Goal: Ask a question: Seek information or help from site administrators or community

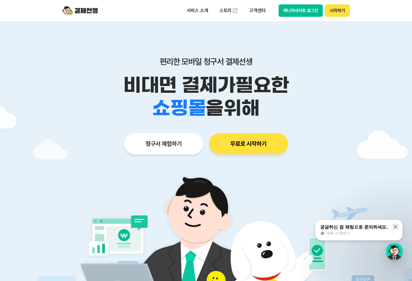
click at [163, 147] on button "청구서 체험하기" at bounding box center [163, 143] width 79 height 21
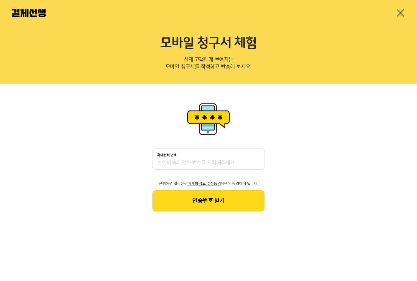
drag, startPoint x: 191, startPoint y: 167, endPoint x: 193, endPoint y: 171, distance: 4.8
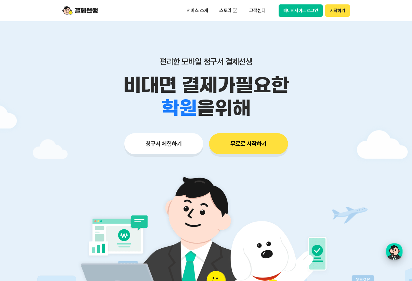
click at [393, 249] on div "button" at bounding box center [395, 252] width 17 height 17
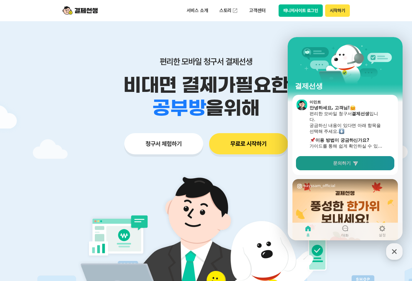
click at [333, 166] on link "문의하기" at bounding box center [345, 163] width 98 height 14
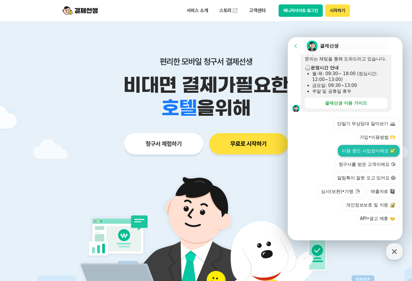
scroll to position [173, 0]
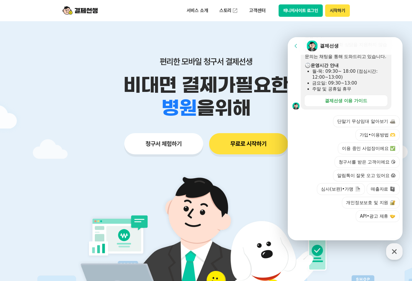
click at [385, 134] on button "가입•이용방법 🫶" at bounding box center [378, 135] width 44 height 12
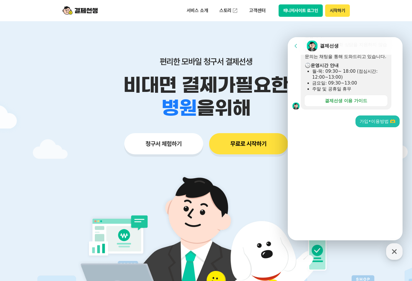
scroll to position [78, 0]
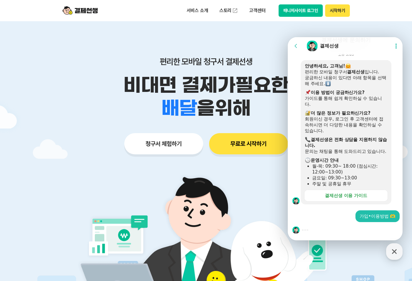
click at [322, 234] on div at bounding box center [346, 230] width 117 height 16
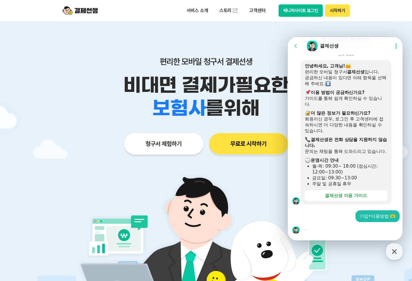
click at [313, 231] on div at bounding box center [346, 230] width 117 height 16
click at [377, 219] on div "가입•이용방법 🫶" at bounding box center [378, 216] width 36 height 6
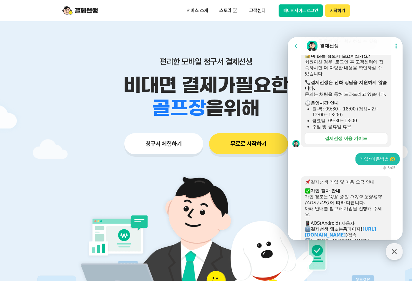
click at [333, 227] on div "결제선생 가입 및 이용 요금 안내 ​ 가입 절차 안내 가입 경로는 '사용 중인 기기의 운영체제(AOS / iOS)' 에 따라 다릅니다. 아래 …" at bounding box center [346, 266] width 83 height 174
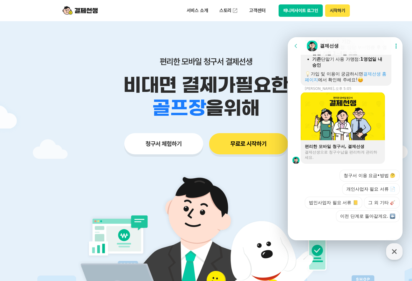
scroll to position [406, 0]
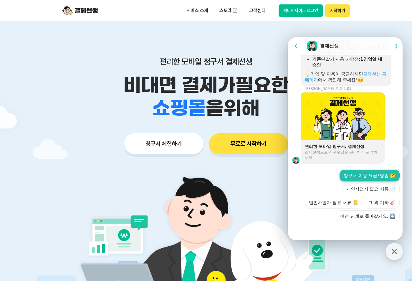
click at [376, 178] on button "청구서 이용 요금•방법 🤔" at bounding box center [370, 176] width 60 height 12
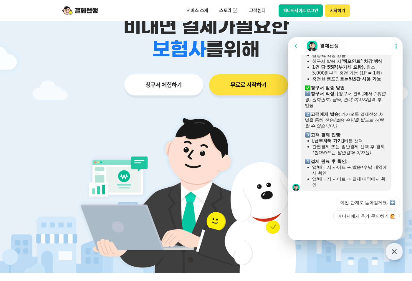
scroll to position [585, 0]
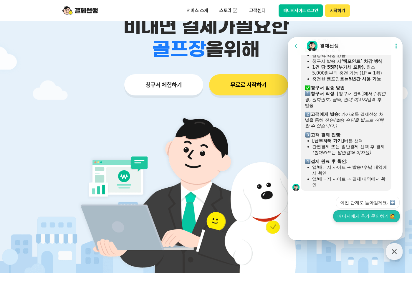
click at [359, 218] on button "매니저에게 추가 문의하기 🙋" at bounding box center [367, 217] width 66 height 12
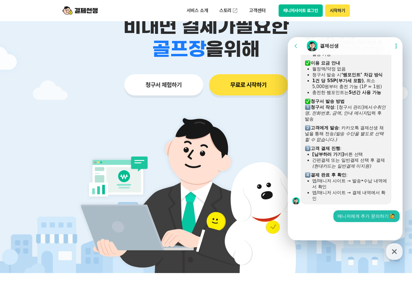
scroll to position [572, 0]
click at [322, 234] on div at bounding box center [346, 230] width 117 height 16
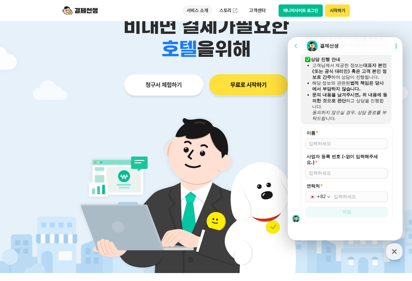
scroll to position [773, 0]
click at [201, 10] on p "서비스 소개" at bounding box center [198, 10] width 30 height 11
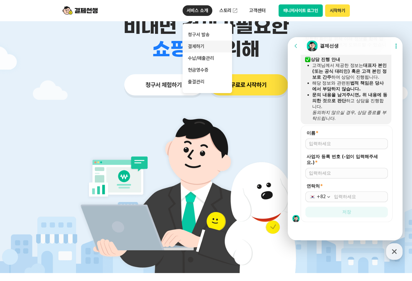
click at [205, 45] on link "결제하기" at bounding box center [208, 47] width 50 height 12
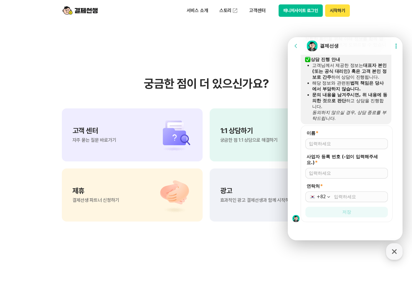
scroll to position [1563, 0]
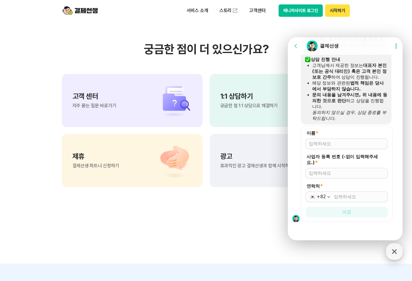
click at [395, 252] on icon "button" at bounding box center [394, 251] width 5 height 5
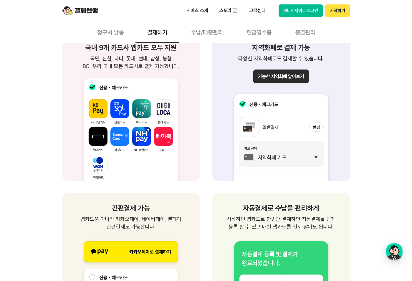
scroll to position [619, 0]
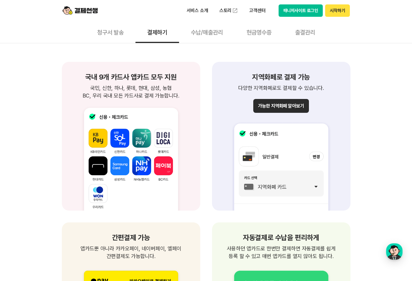
click at [280, 183] on img at bounding box center [281, 162] width 124 height 98
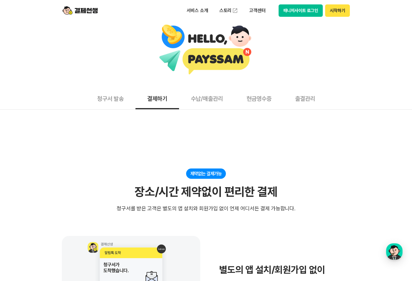
scroll to position [0, 0]
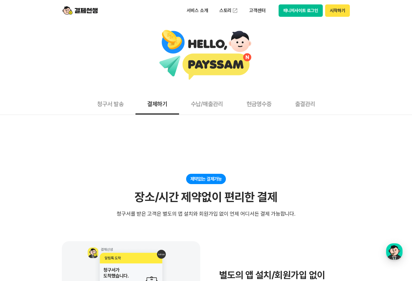
click at [117, 107] on button "청구서 발송" at bounding box center [111, 104] width 50 height 22
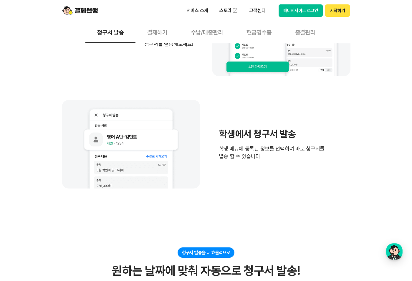
scroll to position [383, 0]
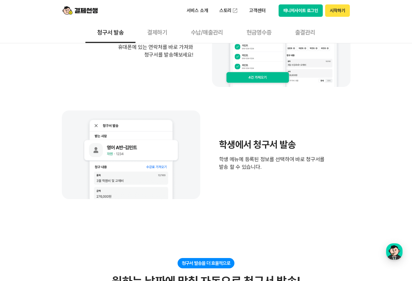
click at [163, 32] on button "결제하기" at bounding box center [158, 32] width 44 height 22
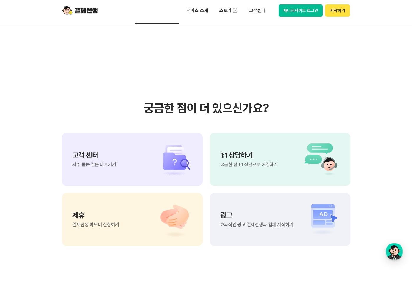
scroll to position [1563, 0]
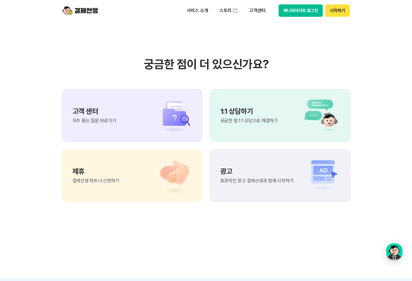
click at [246, 123] on span "궁금한 점 1:1 상담으로 해결하기" at bounding box center [249, 121] width 57 height 5
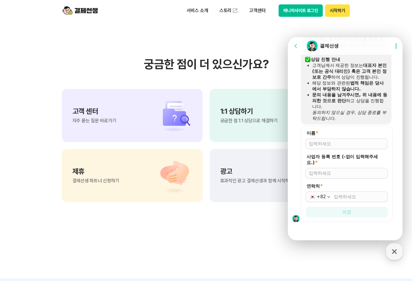
click at [126, 134] on div "고객 센터 자주 묻는 질문 바로가기" at bounding box center [132, 115] width 141 height 53
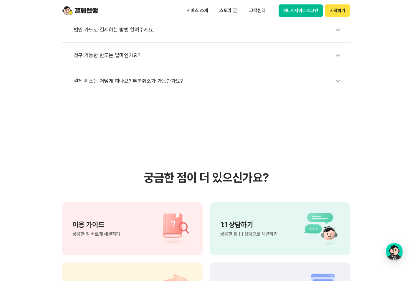
scroll to position [354, 0]
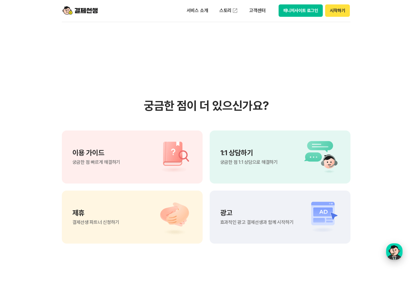
click at [401, 252] on div "button" at bounding box center [395, 252] width 17 height 17
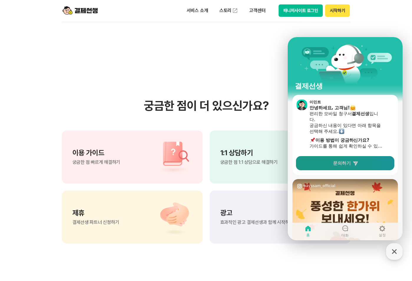
click at [334, 168] on link "문의하기" at bounding box center [345, 163] width 98 height 14
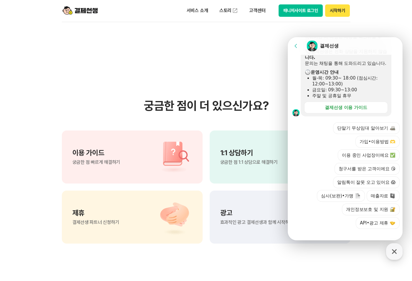
scroll to position [173, 0]
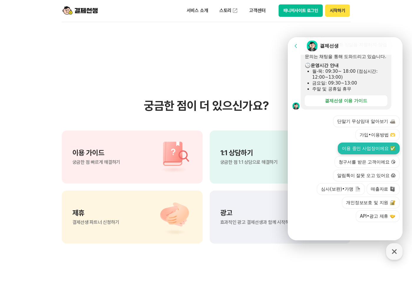
click at [347, 152] on button "이용 중인 사업장이에요 ✅" at bounding box center [369, 149] width 62 height 12
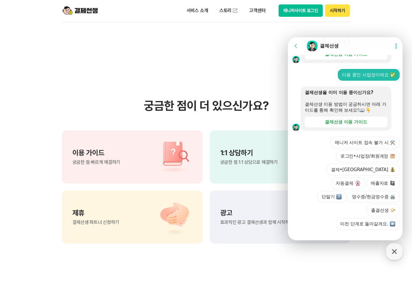
scroll to position [214, 0]
click at [353, 176] on button "결제•정산" at bounding box center [363, 170] width 73 height 12
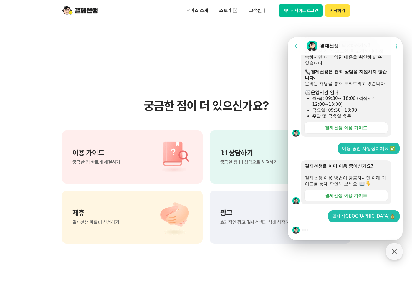
click at [312, 232] on div at bounding box center [346, 230] width 117 height 16
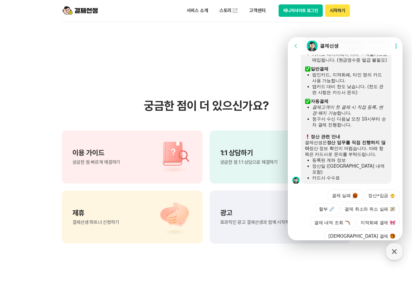
scroll to position [406, 0]
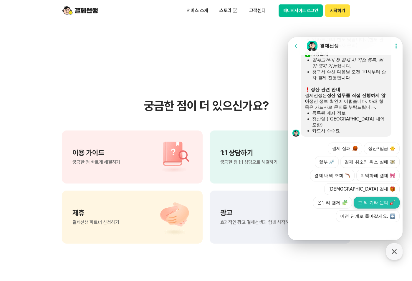
click at [366, 200] on button "그 외 기타 문의" at bounding box center [377, 203] width 46 height 12
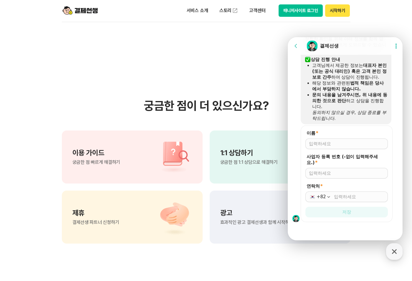
scroll to position [539, 0]
click at [335, 148] on div at bounding box center [347, 144] width 83 height 11
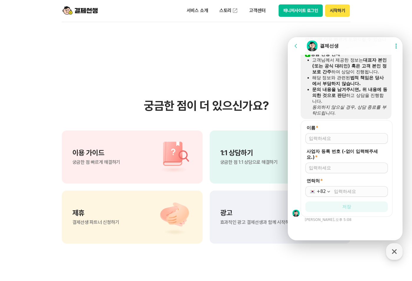
scroll to position [544, 0]
click at [334, 139] on input "이름 *" at bounding box center [346, 139] width 75 height 6
type input "디온푸드"
type input "2128611462"
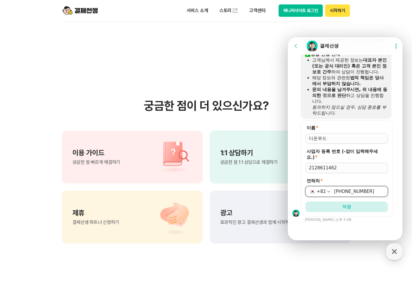
type input "[PHONE_NUMBER]"
click at [342, 244] on section "궁금한 점이 더 있으신가요? 이용 가이드 궁금한 점 빠르게 해결하기 1:1 상담하기 궁금한 점 1:1 상담으로 해결하기 제휴 결제선생 파트너 …" at bounding box center [206, 171] width 412 height 298
click at [338, 212] on button "저장" at bounding box center [347, 207] width 83 height 11
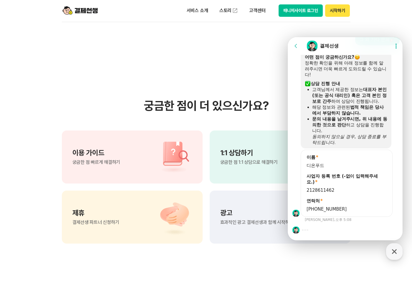
click at [323, 229] on div at bounding box center [346, 230] width 117 height 16
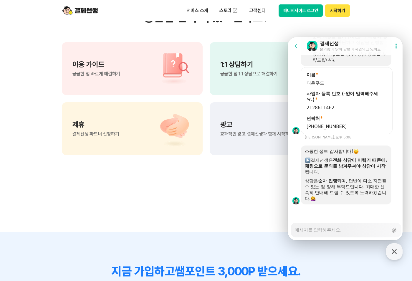
scroll to position [501, 0]
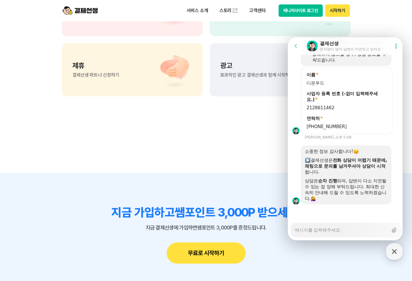
type textarea "x"
click at [308, 230] on textarea "Messenger Input Textarea" at bounding box center [341, 228] width 93 height 10
type textarea "ㅇ"
type textarea "x"
type textarea "ㅇㄹ"
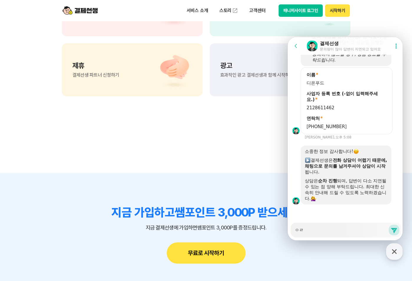
type textarea "x"
type textarea "ㅇ"
type textarea "x"
type textarea "ㄱ"
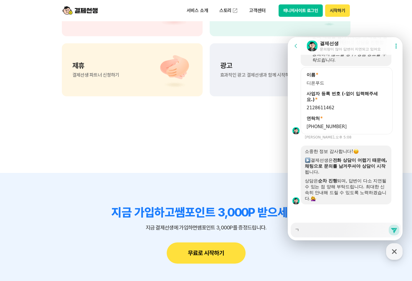
type textarea "x"
type textarea "고"
type textarea "x"
type textarea "곡"
type textarea "x"
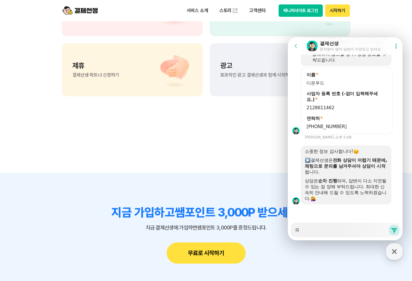
type textarea "고개"
type textarea "x"
type textarea "고객"
type textarea "x"
type textarea "고객ㅇ"
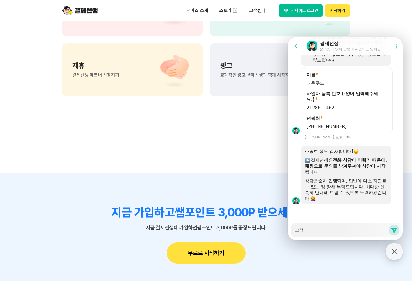
type textarea "x"
type textarea "고객이"
type textarea "x"
type textarea "고객이"
type textarea "x"
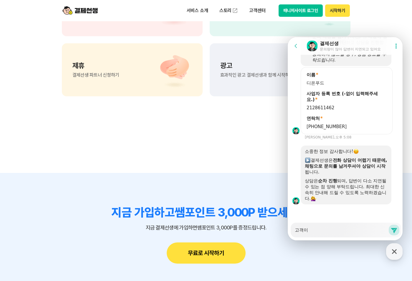
type textarea "고객이 ㅇ"
type textarea "x"
type textarea "고객이 이"
type textarea "x"
type textarea "고객이 일"
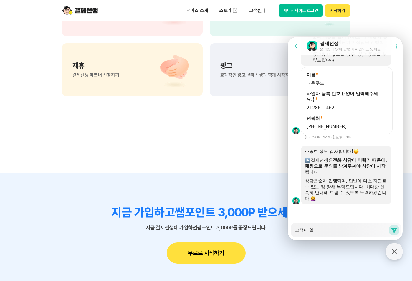
type textarea "x"
type textarea "고객이 읿"
type textarea "x"
type textarea "고객이 일바"
type textarea "x"
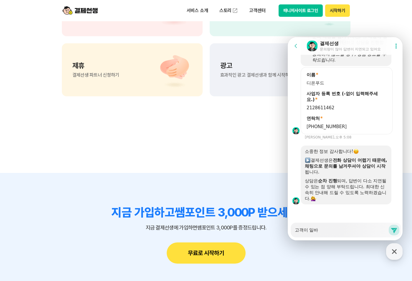
type textarea "고객이 일반"
type textarea "x"
type textarea "고객이 일반ㄱ"
type textarea "x"
type textarea "고객이 일반겨"
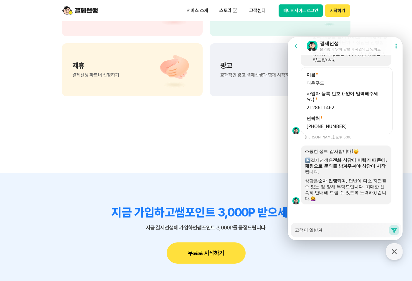
type textarea "x"
type textarea "고객이 일반결"
type textarea "x"
type textarea "고객이 일반결ㅈ"
type textarea "x"
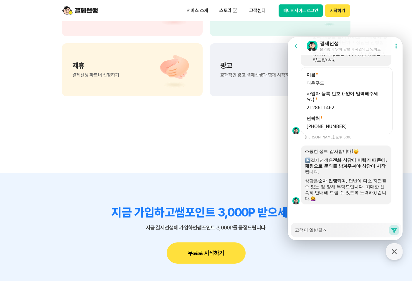
type textarea "고객이 일반결제"
type textarea "x"
type textarea "고객이 일반결젝"
type textarea "x"
type textarea "고객이 일반결제과"
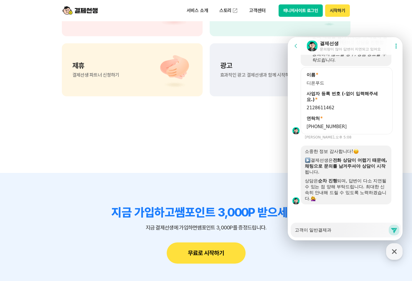
type textarea "x"
type textarea "고객이 일반결제관"
type textarea "x"
type textarea "고객이 일반결제관ㄹ"
type textarea "x"
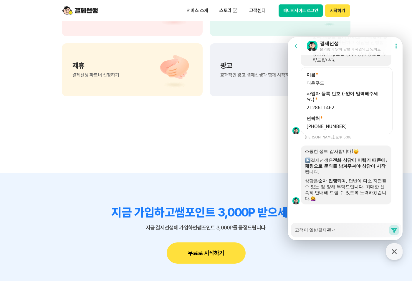
type textarea "고객이 일반결제관려"
type textarea "x"
type textarea "고객이 일반결제관련"
type textarea "x"
type textarea "고객이 일반결제관련"
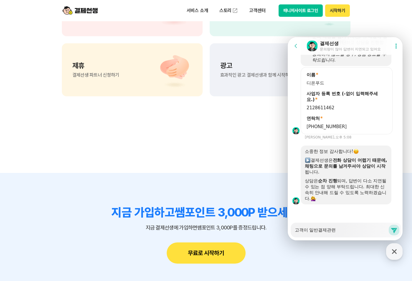
type textarea "x"
type textarea "고객이 일반결제관련 ㅁ"
type textarea "x"
type textarea "고객이 일반결제관련 무"
type textarea "x"
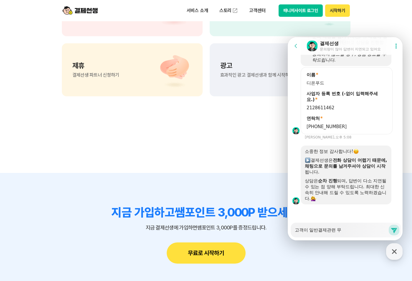
type textarea "고객이 일반결제관련 뭉"
type textarea "x"
type textarea "고객이 일반결제관련 무"
type textarea "x"
type textarea "고객이 일반결제관련 문"
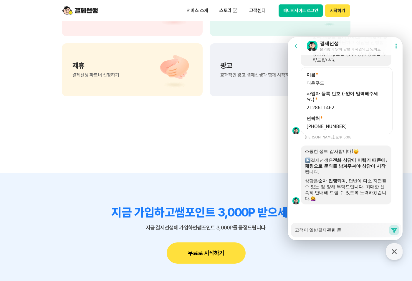
type textarea "x"
type textarea "고객이 일반결제관련 문ㅇ"
type textarea "x"
type textarea "고객이 일반결제관련 문아"
type textarea "x"
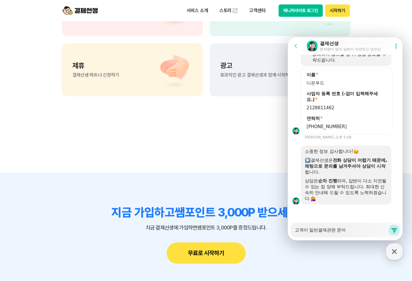
type textarea "고객이 일반결제관련 문ㅇ"
type textarea "x"
type textarea "고객이 일반결제관련 문으"
type textarea "x"
type textarea "고객이 일반결제관련 문의"
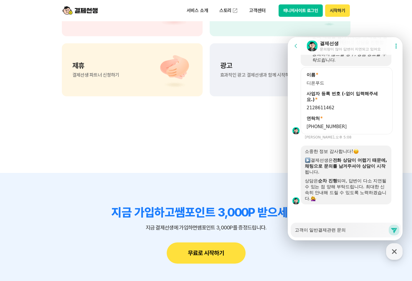
type textarea "x"
type textarea "고객이 일반결제관련 문읫"
type textarea "x"
type textarea "고객이 일반결제관련 문의시"
type textarea "x"
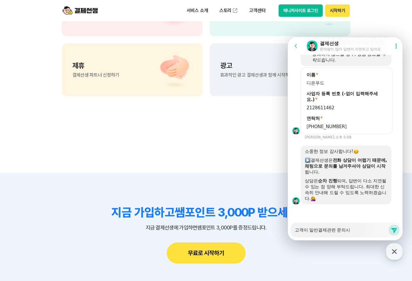
type textarea "고객이 일반결제관련 문의시"
type textarea "x"
type textarea "고객이 일반결제관련 문의시 ㅇ"
type textarea "x"
type textarea "고객이 일반결제관련 문의시 아"
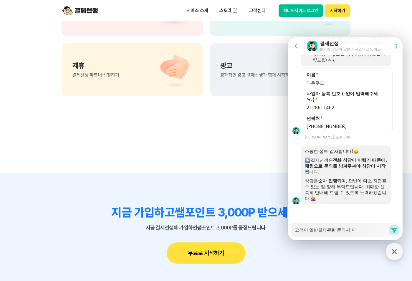
type textarea "x"
type textarea "고객이 일반결제관련 문의시 안"
type textarea "x"
type textarea "고객이 일반결제관련 문의시 안ㄴ"
type textarea "x"
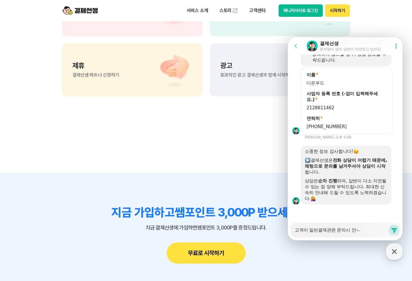
type textarea "고객이 일반결제관련 문의시 안내"
type textarea "x"
type textarea "고객이 일반결제관련 문의시 안냅"
type textarea "x"
type textarea "고객이 일반결제관련 문의시 안내바"
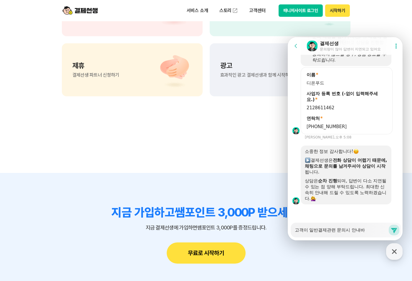
type textarea "x"
type textarea "고객이 일반결제관련 문의시 안내방"
type textarea "x"
type textarea "고객이 일반결제관련 문의시 안내방ㅂ"
type textarea "x"
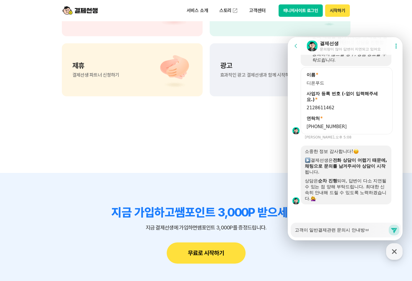
type textarea "고객이 일반결제관련 문의시 안내방버"
type textarea "x"
type textarea "고객이 일반결제관련 문의시 안내방법"
type textarea "x"
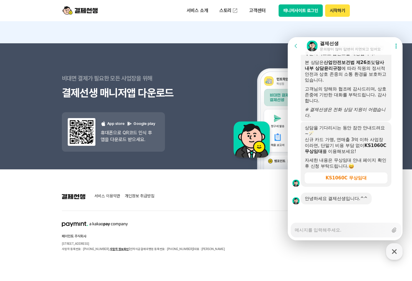
scroll to position [893, 0]
click at [355, 236] on div "Messenger Input Textarea" at bounding box center [341, 230] width 93 height 14
click at [352, 233] on textarea "Messenger Input Textarea" at bounding box center [341, 228] width 93 height 10
type textarea "x"
type textarea "ㅇ"
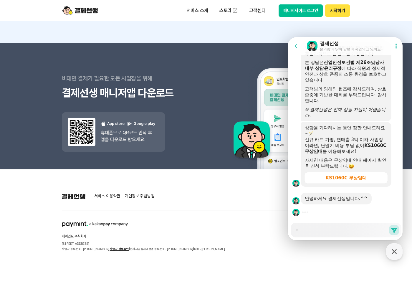
type textarea "x"
type textarea "아"
type textarea "x"
type textarea "안"
type textarea "x"
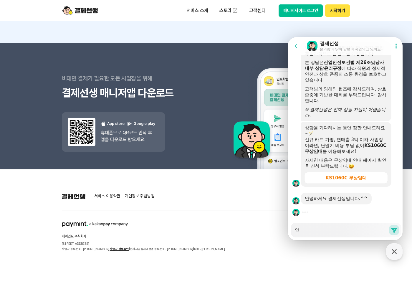
type textarea "안ㄴ"
type textarea "x"
type textarea "안녀"
type textarea "x"
type textarea "안녕"
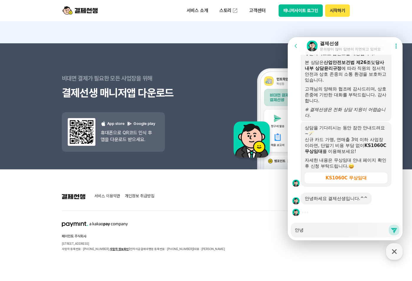
type textarea "x"
type textarea "안녕ㅎ"
type textarea "x"
type textarea "안녕하"
type textarea "x"
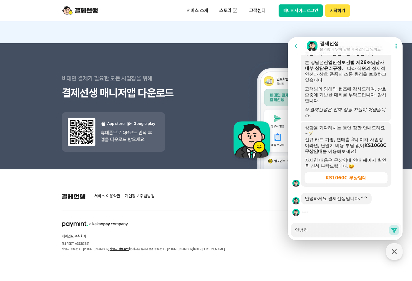
type textarea "안녕핫"
type textarea "x"
type textarea "안녕하세"
type textarea "x"
type textarea "안녕하셍"
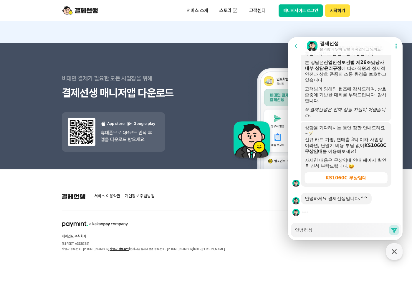
type textarea "x"
type textarea "안녕하세요"
type textarea "x"
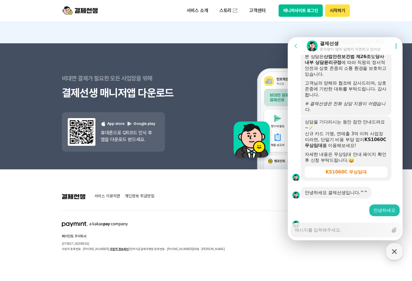
scroll to position [911, 0]
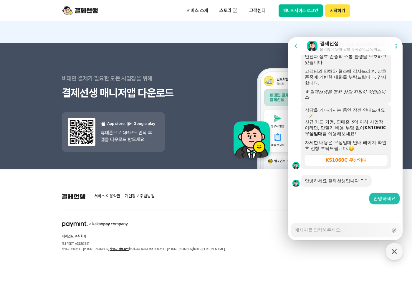
type textarea "x"
type textarea "ㅇ"
type textarea "x"
type textarea "ㅇ"
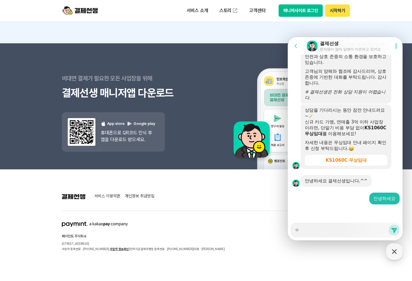
type textarea "x"
type textarea "ㅇ="
type textarea "x"
type textarea "ㅇ"
type textarea "x"
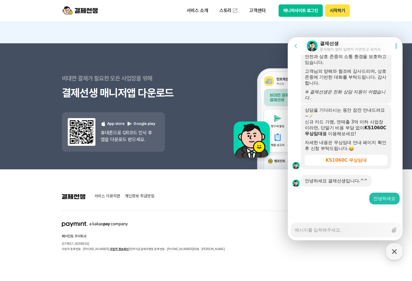
type textarea "x"
type textarea "ㄱ"
type textarea "x"
type textarea "고"
type textarea "x"
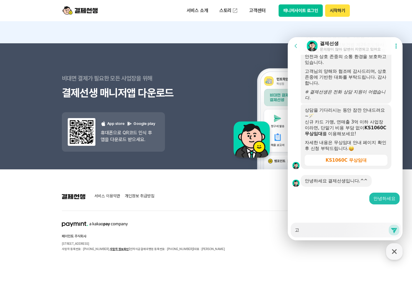
type textarea "곡"
type textarea "x"
type textarea "고개"
type textarea "x"
type textarea "고객"
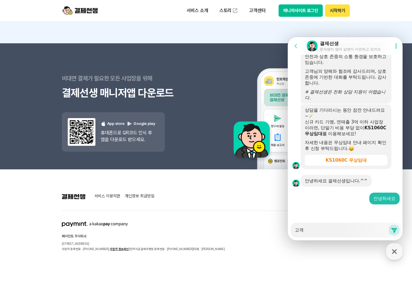
type textarea "x"
type textarea "고객ㄱ"
type textarea "x"
type textarea "고객기"
type textarea "x"
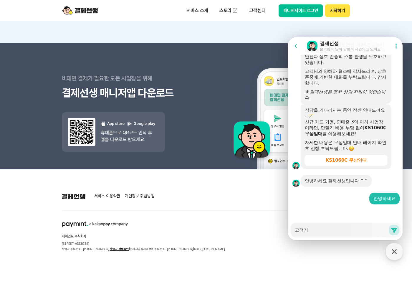
type textarea "고객기"
type textarea "x"
type textarea "고객기 ㅇ"
type textarea "x"
type textarea "고객기 아"
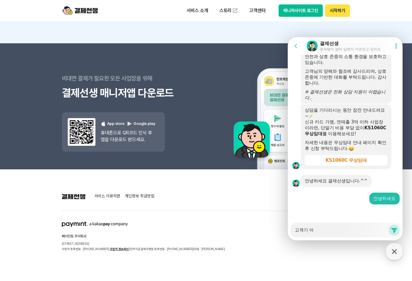
type textarea "x"
type textarea "고객기 안"
type textarea "x"
type textarea "고객기 아"
type textarea "x"
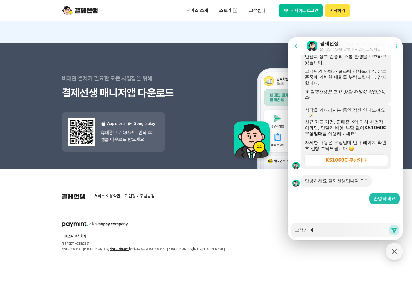
type textarea "고객기 ㅇ"
type textarea "x"
type textarea "고객기"
type textarea "x"
type textarea "고객기"
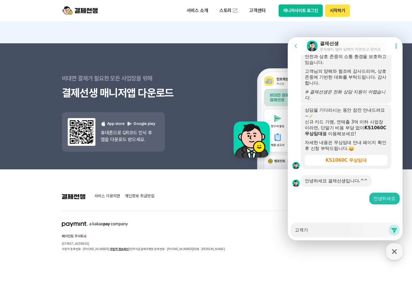
type textarea "x"
type textarea "고객"
type textarea "x"
type textarea "고객ㅇ"
type textarea "x"
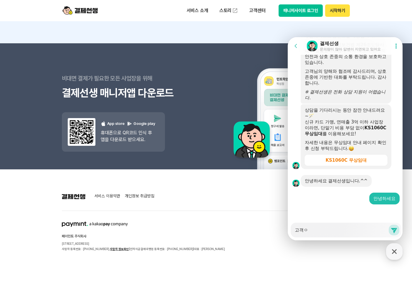
type textarea "고객이"
type textarea "x"
type textarea "고객이"
type textarea "x"
type textarea "고객이 ㅇ"
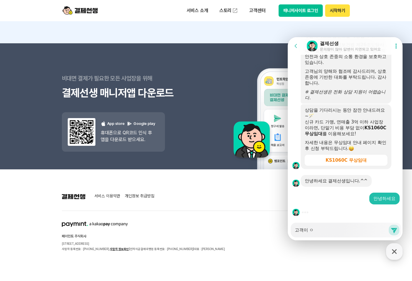
type textarea "x"
type textarea "고객이 이"
type textarea "x"
type textarea "고객이 일"
type textarea "x"
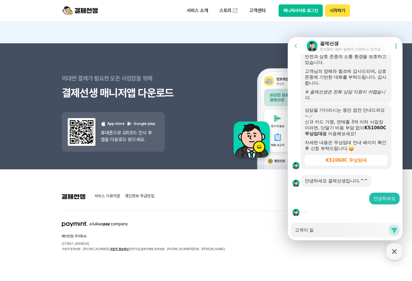
type textarea "고객이 읿"
type textarea "x"
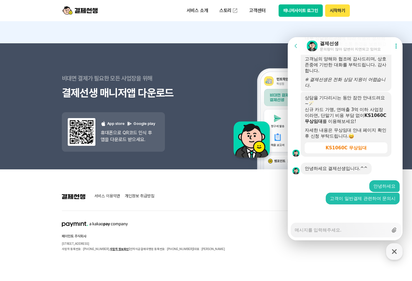
click at [392, 229] on icon at bounding box center [395, 230] width 6 height 6
click at [295, 230] on input "Upload file" at bounding box center [295, 230] width 0 height 0
click at [395, 229] on icon at bounding box center [395, 230] width 6 height 6
click at [295, 230] on input "Upload file" at bounding box center [295, 230] width 0 height 0
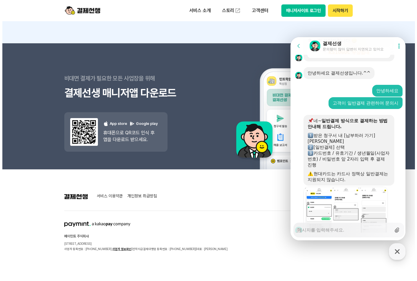
scroll to position [1048, 0]
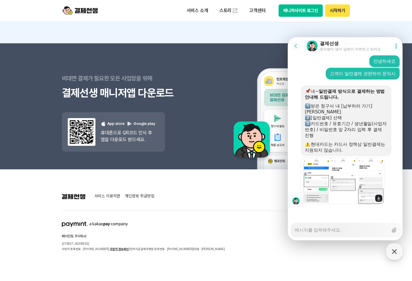
click at [343, 192] on img at bounding box center [343, 180] width 84 height 47
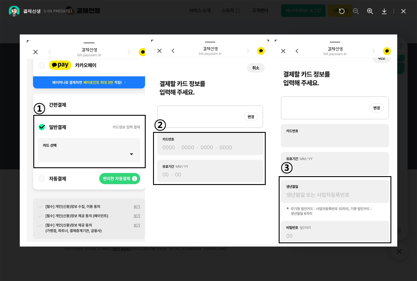
scroll to position [1054, 0]
drag, startPoint x: 326, startPoint y: 76, endPoint x: 328, endPoint y: 73, distance: 3.6
click at [326, 76] on img at bounding box center [208, 140] width 377 height 212
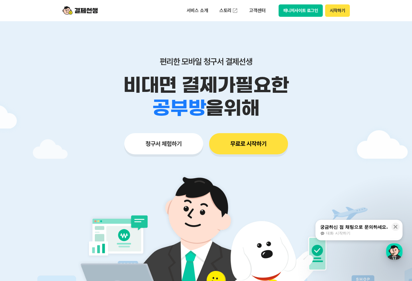
click at [398, 254] on div "button" at bounding box center [395, 252] width 17 height 17
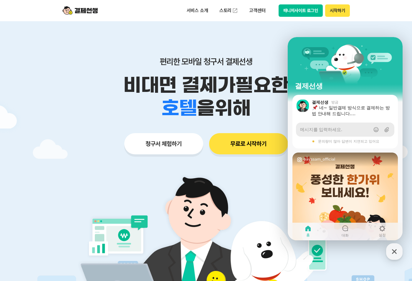
click at [314, 130] on span "메시지를 입력하세요." at bounding box center [321, 130] width 42 height 6
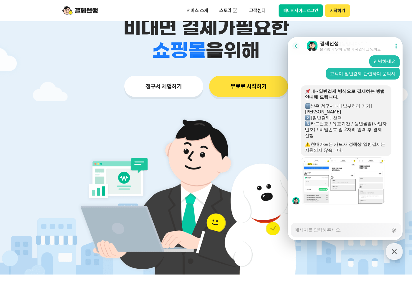
scroll to position [59, 0]
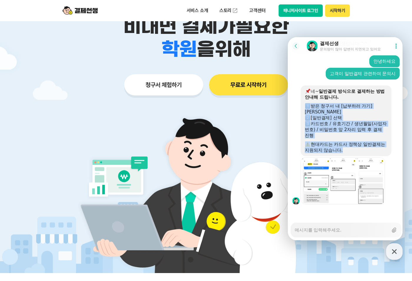
drag, startPoint x: 345, startPoint y: 152, endPoint x: 304, endPoint y: 108, distance: 59.7
click at [304, 108] on div "네~ 일반결제 방식으로 결제하는 방법 안내해 드립니다. 받은 청구서 내 [납부하러 가기] 버튼 클릭 [일반결제] 선택 카드번호 / 유효기간 /…" at bounding box center [346, 121] width 91 height 71
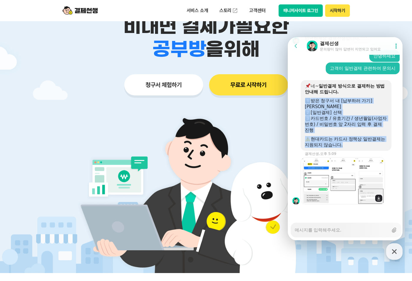
scroll to position [1048, 0]
copy div "받은 청구서 내 [납부하러 가기] 버튼 클릭 [일반결제] 선택 카드번호 / 유효기간 / 생년월일(사업자번호) / 비밀번호 앞 2자리 입력 후 …"
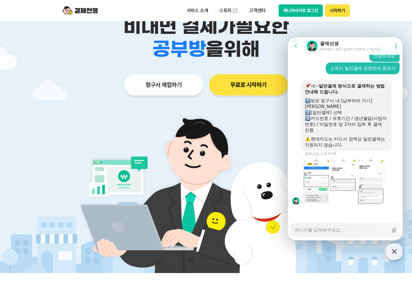
click at [322, 233] on div "Messenger Input Textarea" at bounding box center [341, 230] width 93 height 14
click at [326, 229] on textarea "Messenger Input Textarea" at bounding box center [341, 228] width 93 height 10
type textarea "x"
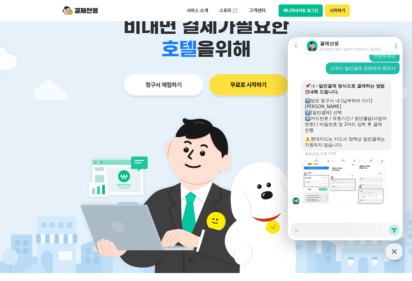
type textarea "네"
type textarea "x"
type textarea "[DEMOGRAPHIC_DATA]"
type textarea "x"
type textarea "[DEMOGRAPHIC_DATA]."
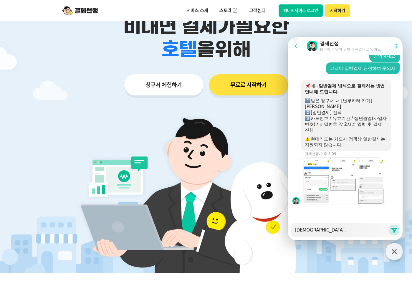
type textarea "x"
type textarea "[DEMOGRAPHIC_DATA]."
type textarea "x"
type textarea "넵. ㅎ"
type textarea "x"
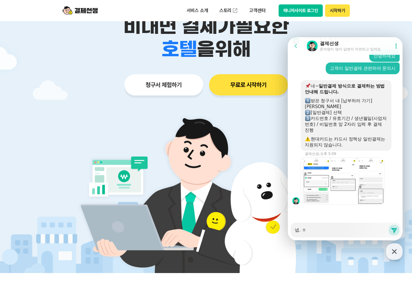
type textarea "[DEMOGRAPHIC_DATA]. 호"
type textarea "x"
type textarea "[DEMOGRAPHIC_DATA]. 확"
type textarea "x"
type textarea "[DEMOGRAPHIC_DATA]. 홗"
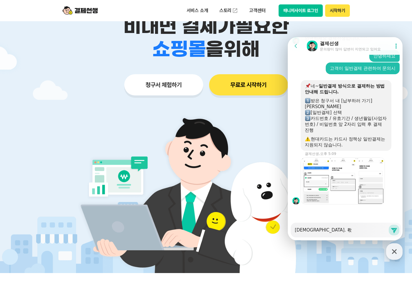
type textarea "x"
type textarea "[DEMOGRAPHIC_DATA]. 확"
type textarea "x"
type textarea "[DEMOGRAPHIC_DATA]. 화"
type textarea "x"
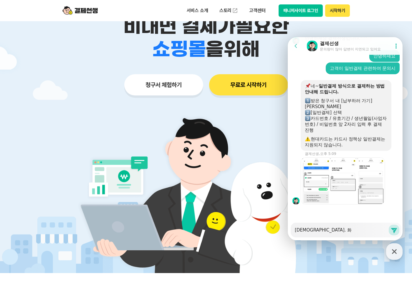
type textarea "[DEMOGRAPHIC_DATA]. 호"
type textarea "x"
type textarea "넵. ㅎ"
type textarea "x"
type textarea "[DEMOGRAPHIC_DATA]. ㅎㅇ"
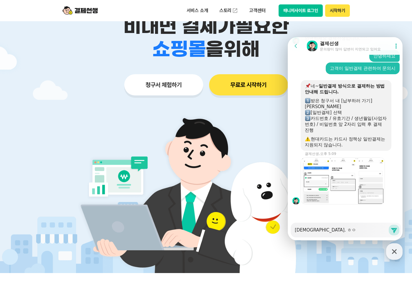
type textarea "x"
type textarea "[DEMOGRAPHIC_DATA]. ㅎ아"
type textarea "x"
type textarea "[DEMOGRAPHIC_DATA]. ㅎ앉"
type textarea "x"
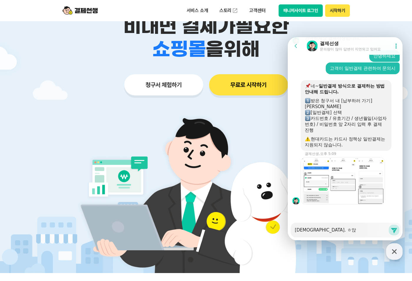
type textarea "[DEMOGRAPHIC_DATA]. ㅎ앉ㄴ"
type textarea "x"
type textarea "[DEMOGRAPHIC_DATA]. ㅎ앉내"
type textarea "x"
type textarea "넵. ㅎ앉냏"
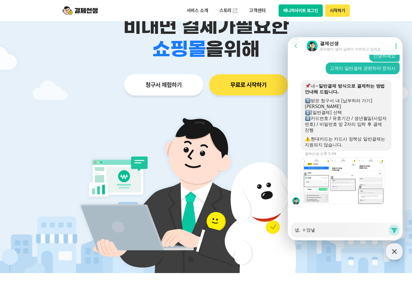
type textarea "x"
type textarea "[DEMOGRAPHIC_DATA]. ㅎ앉내"
type textarea "x"
type textarea "[DEMOGRAPHIC_DATA]. ㅎ앉ㄴ"
type textarea "x"
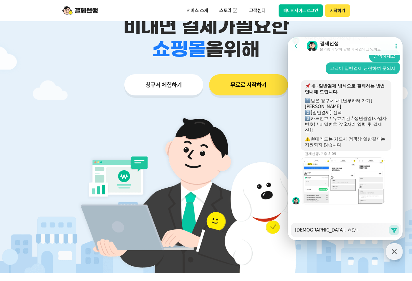
type textarea "[DEMOGRAPHIC_DATA]. ㅎ앉"
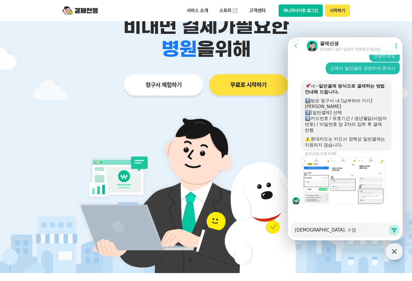
type textarea "x"
type textarea "넵. ㅎ"
type textarea "x"
type textarea "[DEMOGRAPHIC_DATA]."
type textarea "x"
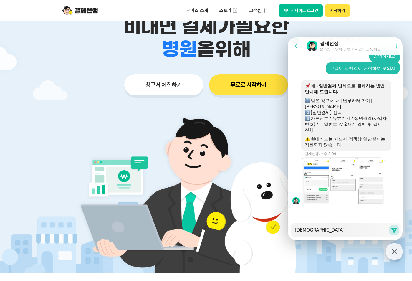
type textarea "[DEMOGRAPHIC_DATA]. ㅇ"
type textarea "x"
type textarea "[DEMOGRAPHIC_DATA]. 아"
type textarea "x"
type textarea "[DEMOGRAPHIC_DATA]. 안"
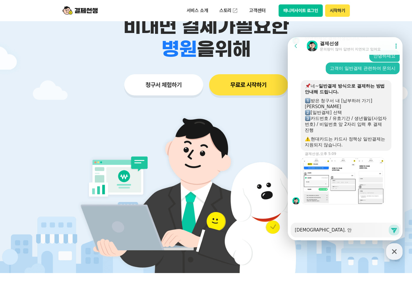
type textarea "x"
type textarea "[DEMOGRAPHIC_DATA]. 않"
type textarea "x"
type textarea "[DEMOGRAPHIC_DATA]. 안해"
type textarea "x"
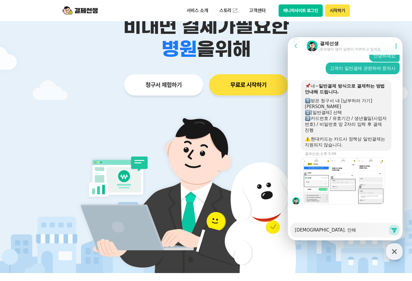
type textarea "[DEMOGRAPHIC_DATA]. 안햏"
type textarea "x"
type textarea "[DEMOGRAPHIC_DATA]. 안해해"
type textarea "x"
type textarea "[DEMOGRAPHIC_DATA]. 안해햊"
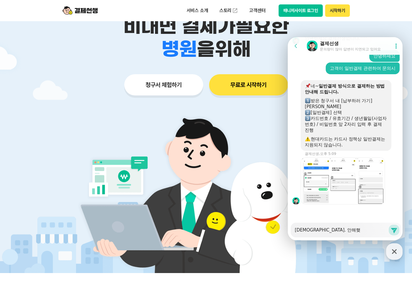
type textarea "x"
type textarea "[DEMOGRAPHIC_DATA]. 안해해주"
type textarea "x"
type textarea "[DEMOGRAPHIC_DATA]. 안해해줏"
type textarea "x"
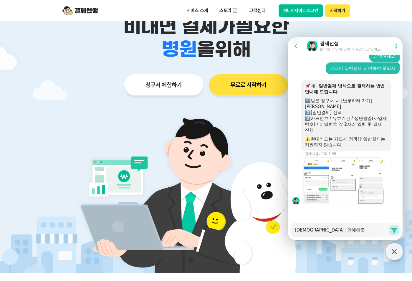
type textarea "[DEMOGRAPHIC_DATA]. [GEOGRAPHIC_DATA]"
type textarea "x"
type textarea "[DEMOGRAPHIC_DATA]. 안해해주셧"
type textarea "x"
type textarea "[DEMOGRAPHIC_DATA]. 안해해주셔서"
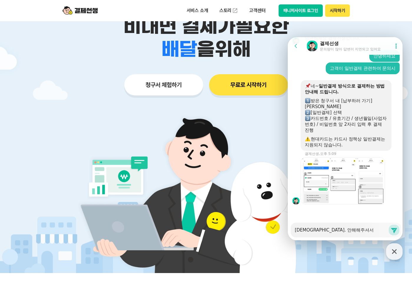
type textarea "x"
type textarea "[DEMOGRAPHIC_DATA]. 안해해주셔서"
type textarea "x"
type textarea "[DEMOGRAPHIC_DATA]. 안해해주셔서"
type textarea "x"
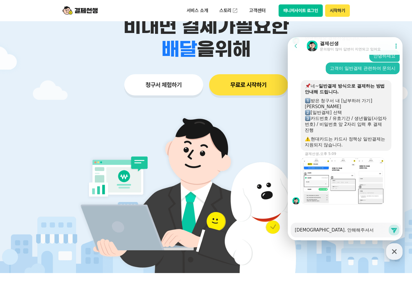
type textarea "[DEMOGRAPHIC_DATA]. [GEOGRAPHIC_DATA]"
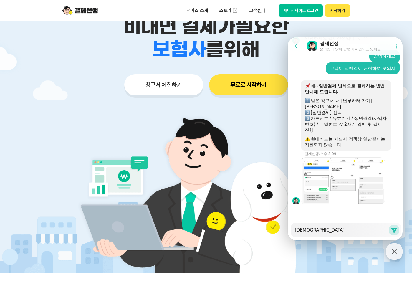
type textarea "x"
type textarea "[DEMOGRAPHIC_DATA]. 안해해주셔ㅅ"
type textarea "x"
type textarea "[DEMOGRAPHIC_DATA]. 안해해주셔서"
type textarea "x"
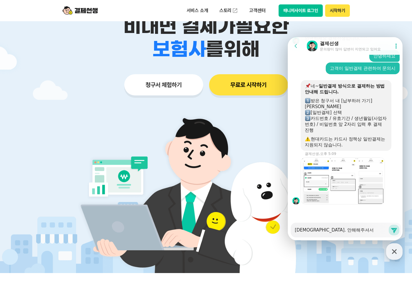
type textarea "[DEMOGRAPHIC_DATA]. 안해해주셔서"
type textarea "x"
type textarea "[DEMOGRAPHIC_DATA]. 안해해주셔서 ㄱ"
type textarea "x"
type textarea "[DEMOGRAPHIC_DATA]. 안해해주셔서 가"
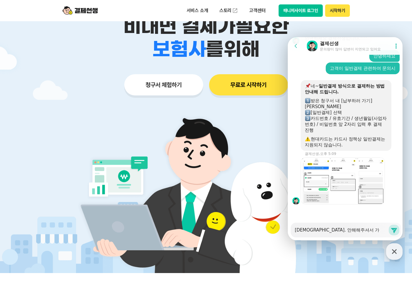
type textarea "x"
type textarea "[DEMOGRAPHIC_DATA]. 안해해주셔서 감"
type textarea "x"
type textarea "[DEMOGRAPHIC_DATA]. 안해해주셔서 감ㅅ"
type textarea "x"
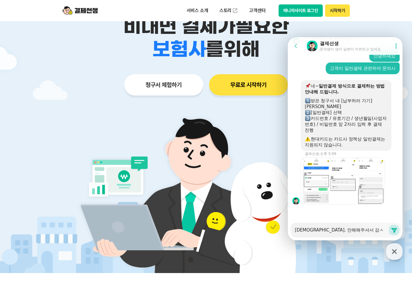
type textarea "[DEMOGRAPHIC_DATA]. 안해해주셔서 감사"
type textarea "x"
type textarea "[DEMOGRAPHIC_DATA]. 안해해주셔서 감샇"
type textarea "x"
type textarea "[DEMOGRAPHIC_DATA]. 안해해주셔서 감사하"
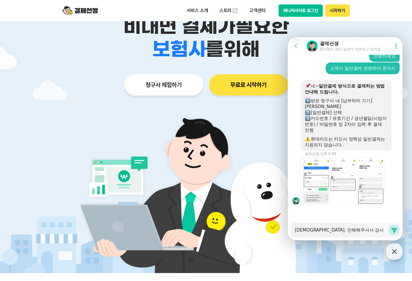
type textarea "x"
type textarea "[DEMOGRAPHIC_DATA]. 안해해주셔서 감사합"
type textarea "x"
type textarea "[DEMOGRAPHIC_DATA]. 안해해주셔서 감사합ㄴ"
type textarea "x"
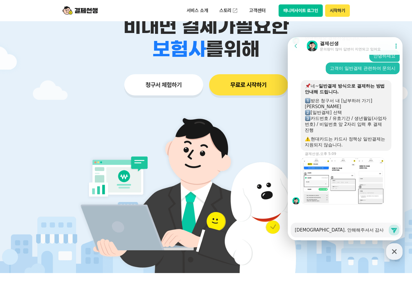
type textarea "[DEMOGRAPHIC_DATA]. 안해해주셔서 감사합니"
type textarea "x"
type textarea "[DEMOGRAPHIC_DATA]. 안해해주셔서 감사합닏"
type textarea "x"
type textarea "[DEMOGRAPHIC_DATA]. 안해해주셔서 감사합니다"
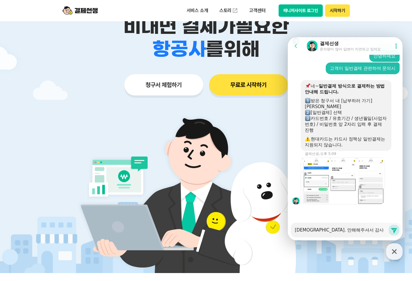
type textarea "x"
type textarea "[DEMOGRAPHIC_DATA]. 안해해주셔서 감사합니다."
type textarea "x"
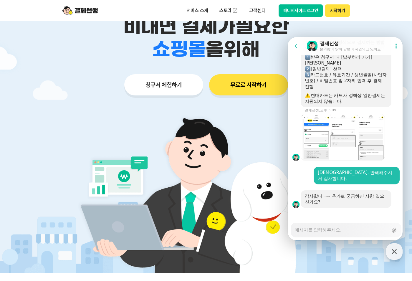
scroll to position [1090, 0]
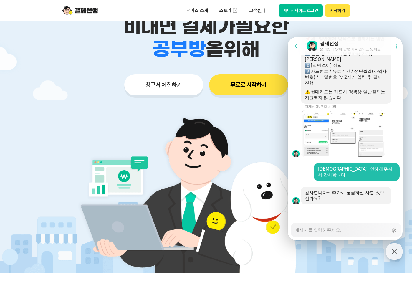
drag, startPoint x: 304, startPoint y: 225, endPoint x: 308, endPoint y: 228, distance: 5.0
click at [304, 225] on textarea "Messenger Input Textarea" at bounding box center [341, 228] width 93 height 10
type textarea "x"
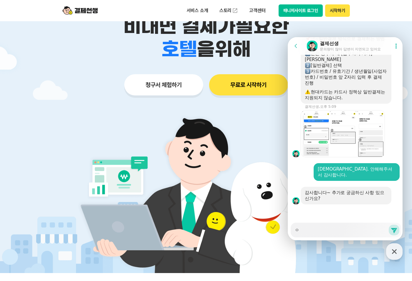
type textarea "오"
type textarea "x"
type textarea "오ㅓ"
type textarea "x"
type textarea "오"
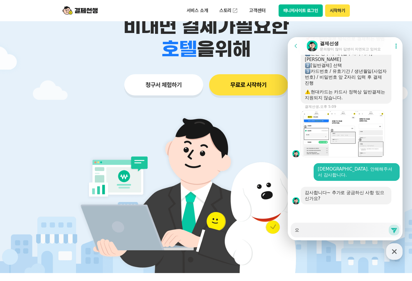
type textarea "x"
type textarea "ㅇ"
type textarea "x"
type textarea "어"
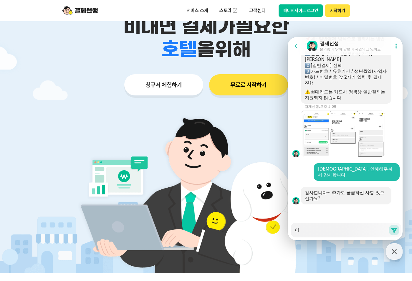
type textarea "x"
type textarea "업"
type textarea "x"
type textarea "없"
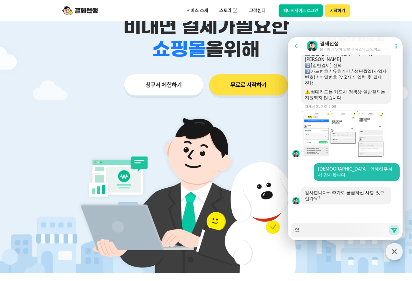
type textarea "x"
type textarea "없ㅅ"
type textarea "x"
type textarea "없스"
type textarea "x"
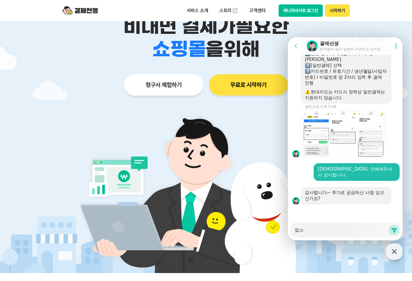
type textarea "없습"
type textarea "x"
type textarea "없습ㄴ"
type textarea "x"
type textarea "없습니"
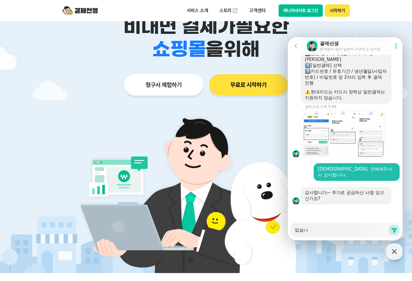
type textarea "x"
type textarea "없습닏"
type textarea "x"
type textarea "없습니다"
type textarea "x"
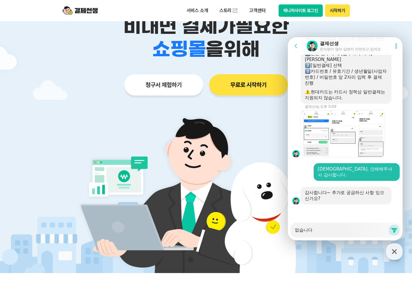
type textarea "없습니다."
type textarea "x"
type textarea "없습니다."
type textarea "x"
type textarea "없습니다. ㄱ"
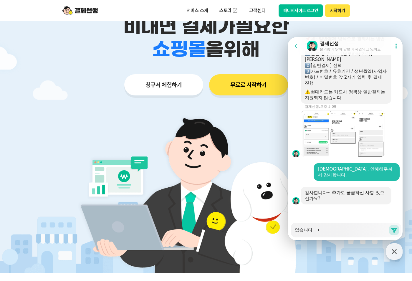
type textarea "x"
type textarea "없습니다. 가"
type textarea "x"
type textarea "없습니다. 감"
type textarea "x"
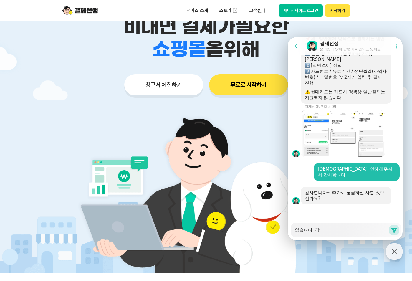
type textarea "없습니다. 감ㅅ"
type textarea "x"
type textarea "없습니다. 감사"
type textarea "x"
type textarea "없습니다. 감샇"
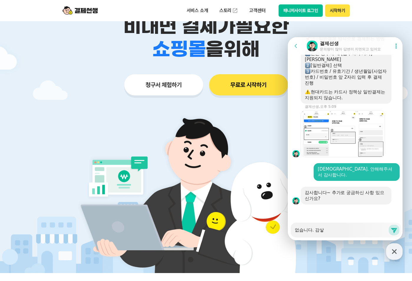
type textarea "x"
type textarea "없습니다. 감사하"
type textarea "x"
type textarea "없습니다. 감사합"
type textarea "x"
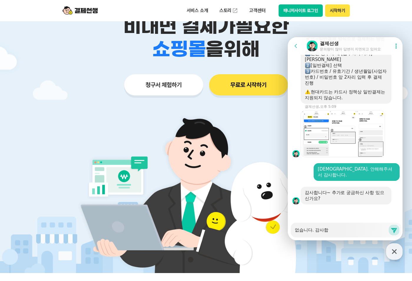
type textarea "없습니다. 감사합ㄴ"
type textarea "x"
type textarea "없습니다. 감사합니"
type textarea "x"
type textarea "없습니다. 감사합닏"
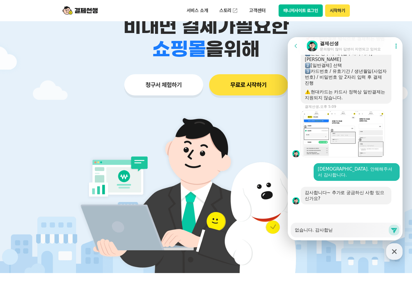
type textarea "x"
type textarea "없습니다. 감사합니다"
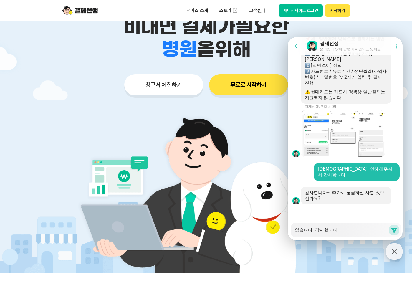
type textarea "x"
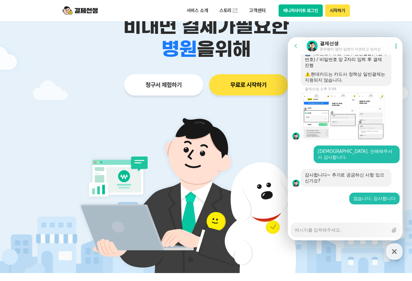
type textarea "x"
click at [345, 83] on div "현대카드는 카드사 정책상 일반결제는 지원되지 않습니다." at bounding box center [346, 77] width 83 height 12
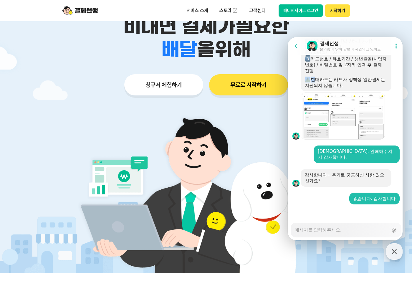
drag, startPoint x: 312, startPoint y: 87, endPoint x: 308, endPoint y: 86, distance: 4.2
click at [308, 86] on div "현대카드는 카드사 정책상 일반결제는 지원되지 않습니다." at bounding box center [346, 83] width 83 height 12
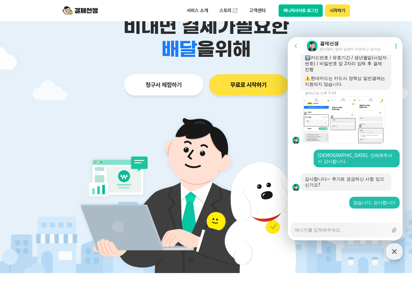
drag, startPoint x: 308, startPoint y: 86, endPoint x: 336, endPoint y: 89, distance: 28.4
click at [336, 87] on div "현대카드는 카드사 정책상 일반결제는 지원되지 않습니다." at bounding box center [346, 81] width 83 height 12
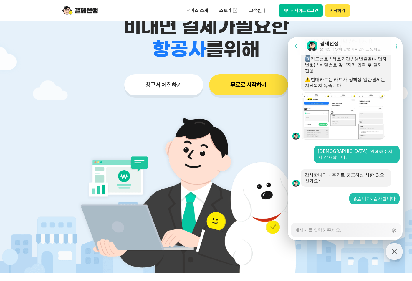
click at [307, 211] on div at bounding box center [346, 213] width 117 height 16
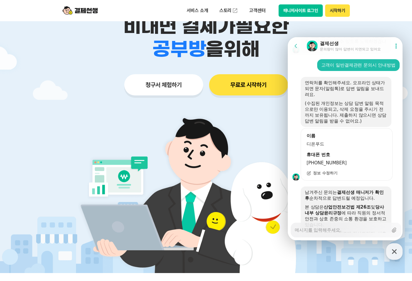
scroll to position [660, 0]
